Goal: Find specific page/section: Find specific page/section

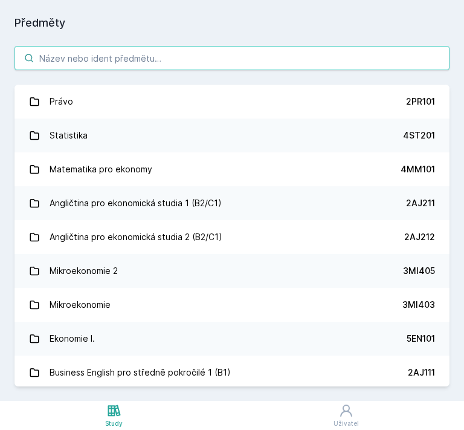
click at [133, 56] on input "search" at bounding box center [232, 58] width 435 height 24
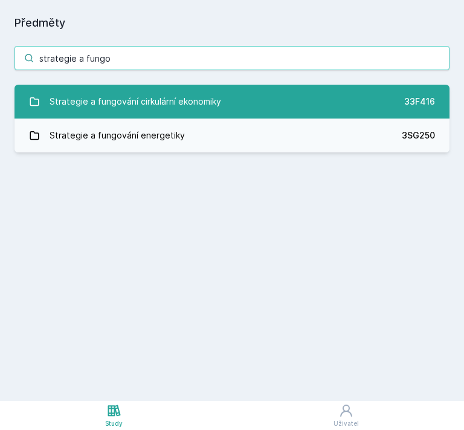
type input "strategie a fungo"
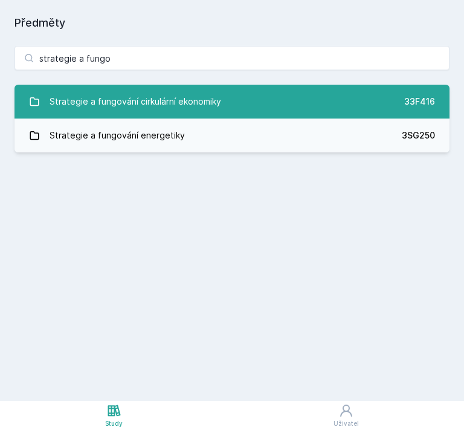
click at [133, 92] on div "Strategie a fungování cirkulární ekonomiky" at bounding box center [136, 101] width 172 height 24
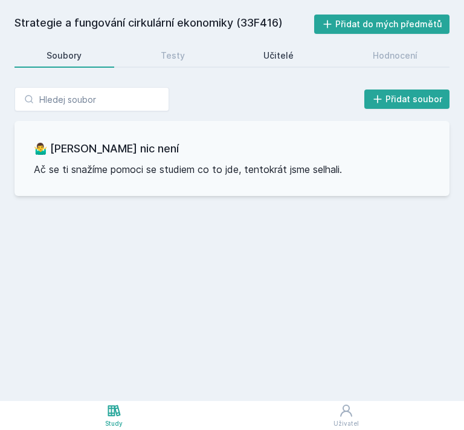
click at [278, 59] on div "Učitelé" at bounding box center [278, 56] width 30 height 12
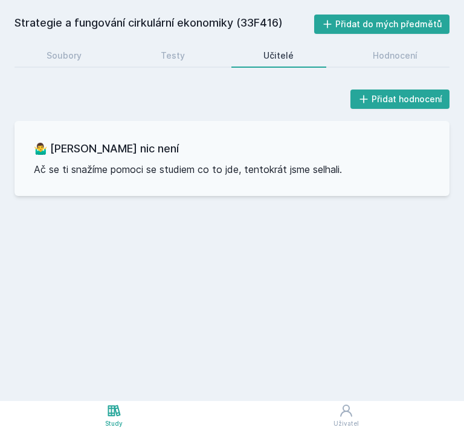
drag, startPoint x: 244, startPoint y: 24, endPoint x: 279, endPoint y: 24, distance: 35.1
click at [279, 24] on h2 "Strategie a fungování cirkulární ekonomiky (33F416)" at bounding box center [165, 24] width 300 height 19
copy h2 "33F416"
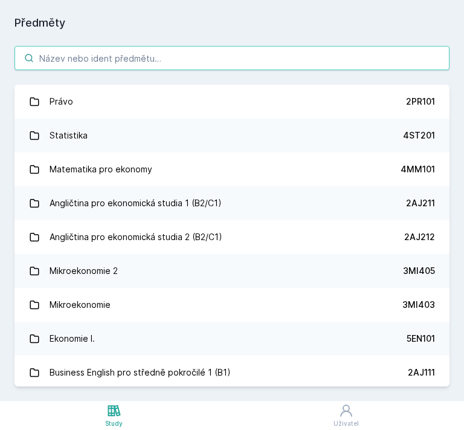
click at [59, 65] on input "search" at bounding box center [232, 58] width 435 height 24
paste input "3SG545"
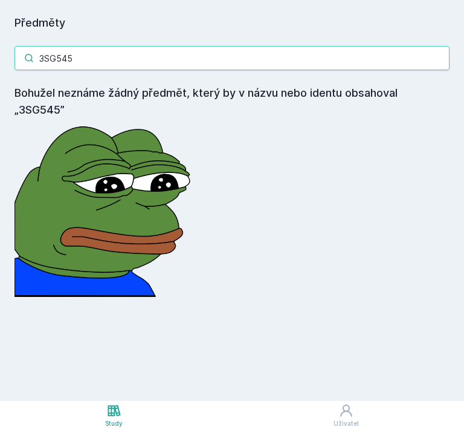
drag, startPoint x: 126, startPoint y: 61, endPoint x: 16, endPoint y: 70, distance: 111.0
click at [16, 70] on div "3SG545 Bohužel neznáme žádný předmět, který by v názvu nebo identu obsahoval „3…" at bounding box center [232, 171] width 464 height 280
paste input "250"
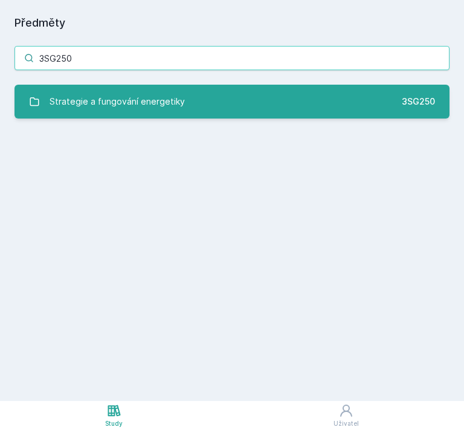
type input "3SG250"
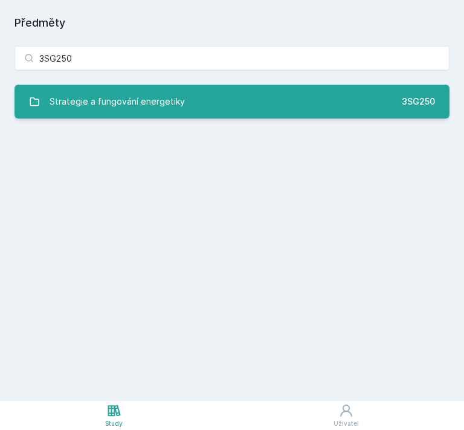
click at [80, 95] on div "Strategie a fungování energetiky" at bounding box center [117, 101] width 135 height 24
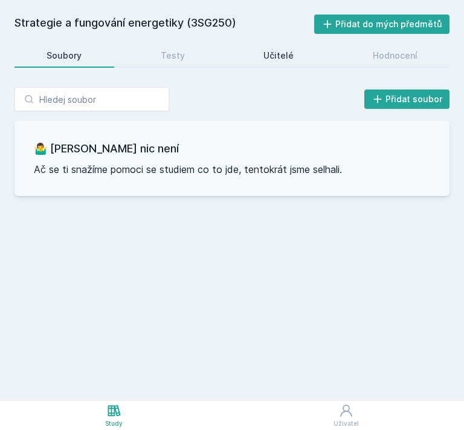
click at [280, 57] on div "Učitelé" at bounding box center [278, 56] width 30 height 12
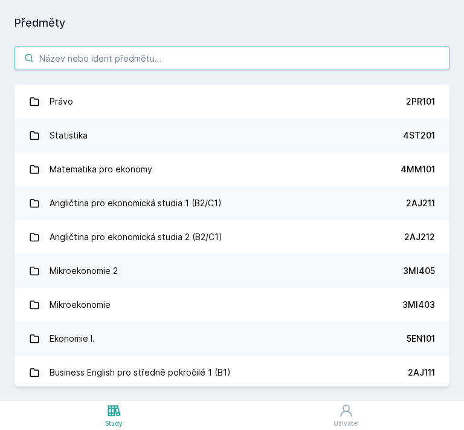
click at [63, 57] on input "search" at bounding box center [232, 58] width 435 height 24
paste input "33F416"
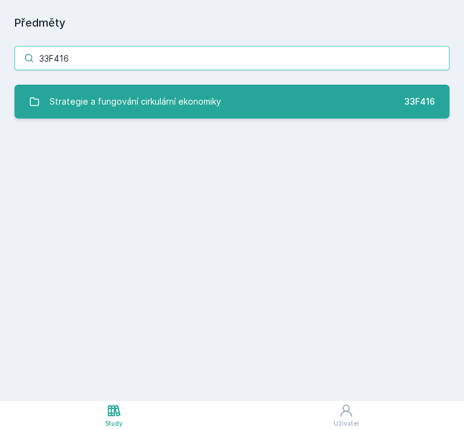
type input "33F416"
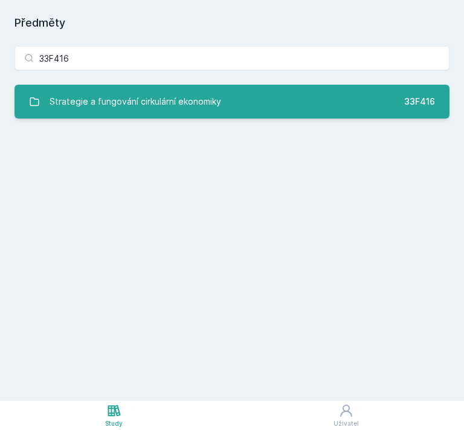
click at [77, 97] on div "Strategie a fungování cirkulární ekonomiky" at bounding box center [136, 101] width 172 height 24
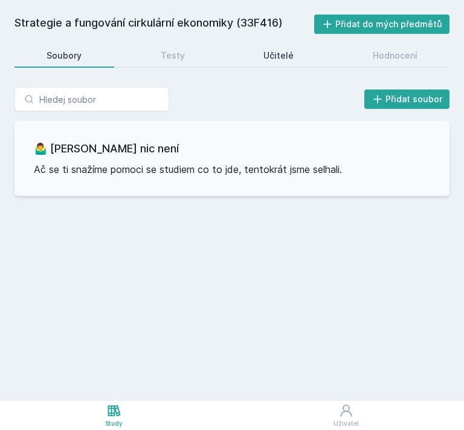
click at [275, 56] on div "Učitelé" at bounding box center [278, 56] width 30 height 12
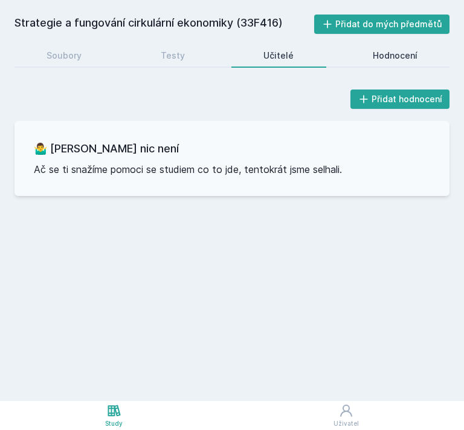
click at [393, 55] on div "Hodnocení" at bounding box center [395, 56] width 45 height 12
click at [389, 57] on div "Hodnocení" at bounding box center [395, 56] width 45 height 12
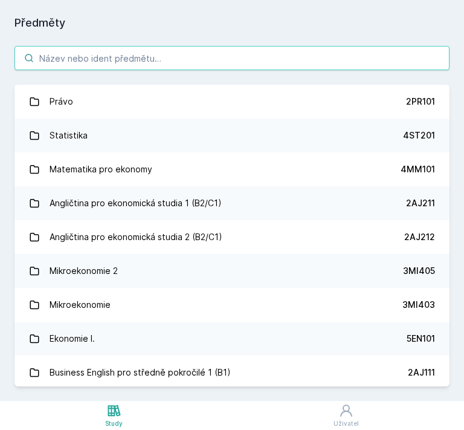
click at [92, 56] on input "search" at bounding box center [232, 58] width 435 height 24
paste input "33F417"
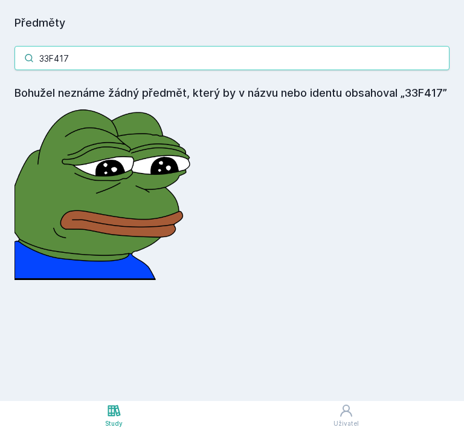
click at [168, 57] on input "33F417" at bounding box center [232, 58] width 435 height 24
paste input "SG250"
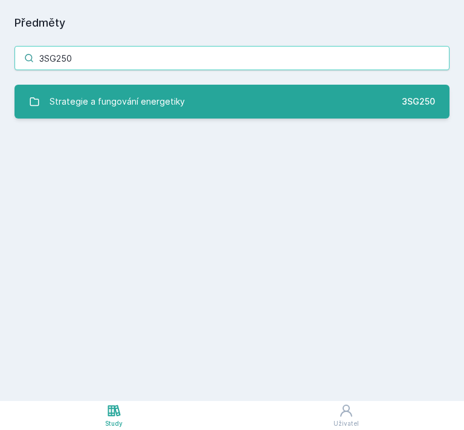
type input "3SG250"
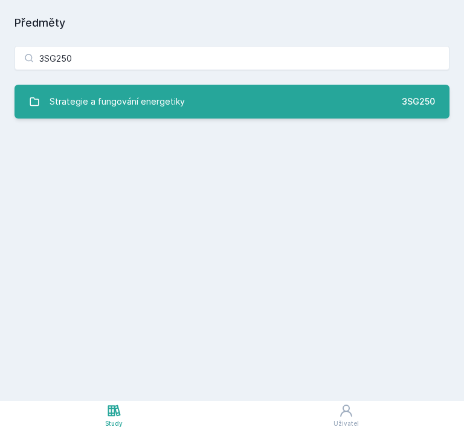
click at [164, 86] on link "Strategie a fungování energetiky 3SG250" at bounding box center [232, 102] width 435 height 34
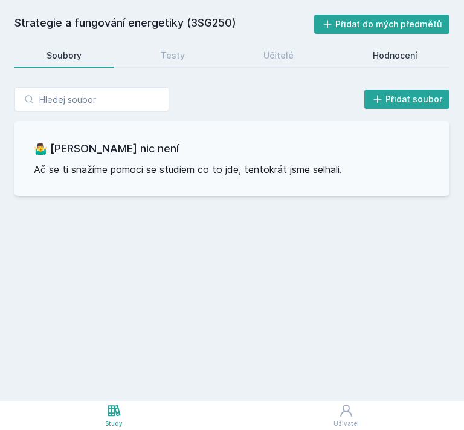
click at [387, 55] on div "Hodnocení" at bounding box center [395, 56] width 45 height 12
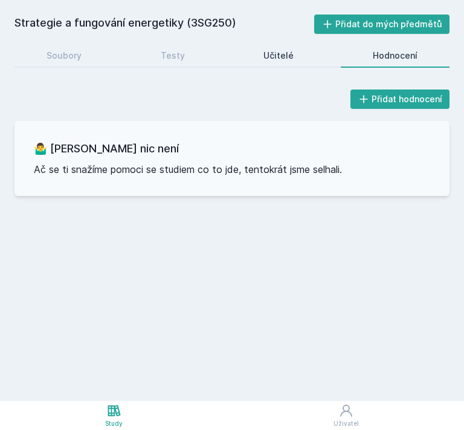
click at [287, 57] on div "Učitelé" at bounding box center [278, 56] width 30 height 12
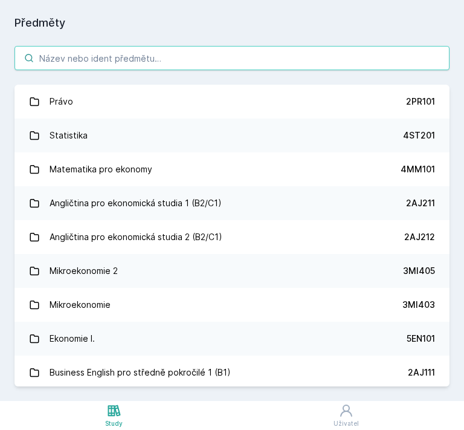
click at [99, 56] on input "search" at bounding box center [232, 58] width 435 height 24
paste input "3SG545"
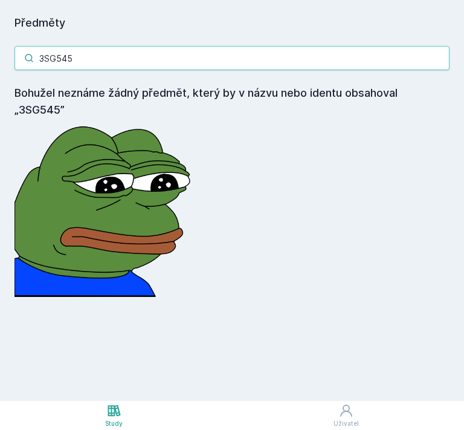
type input "3SG545"
